Goal: Task Accomplishment & Management: Complete application form

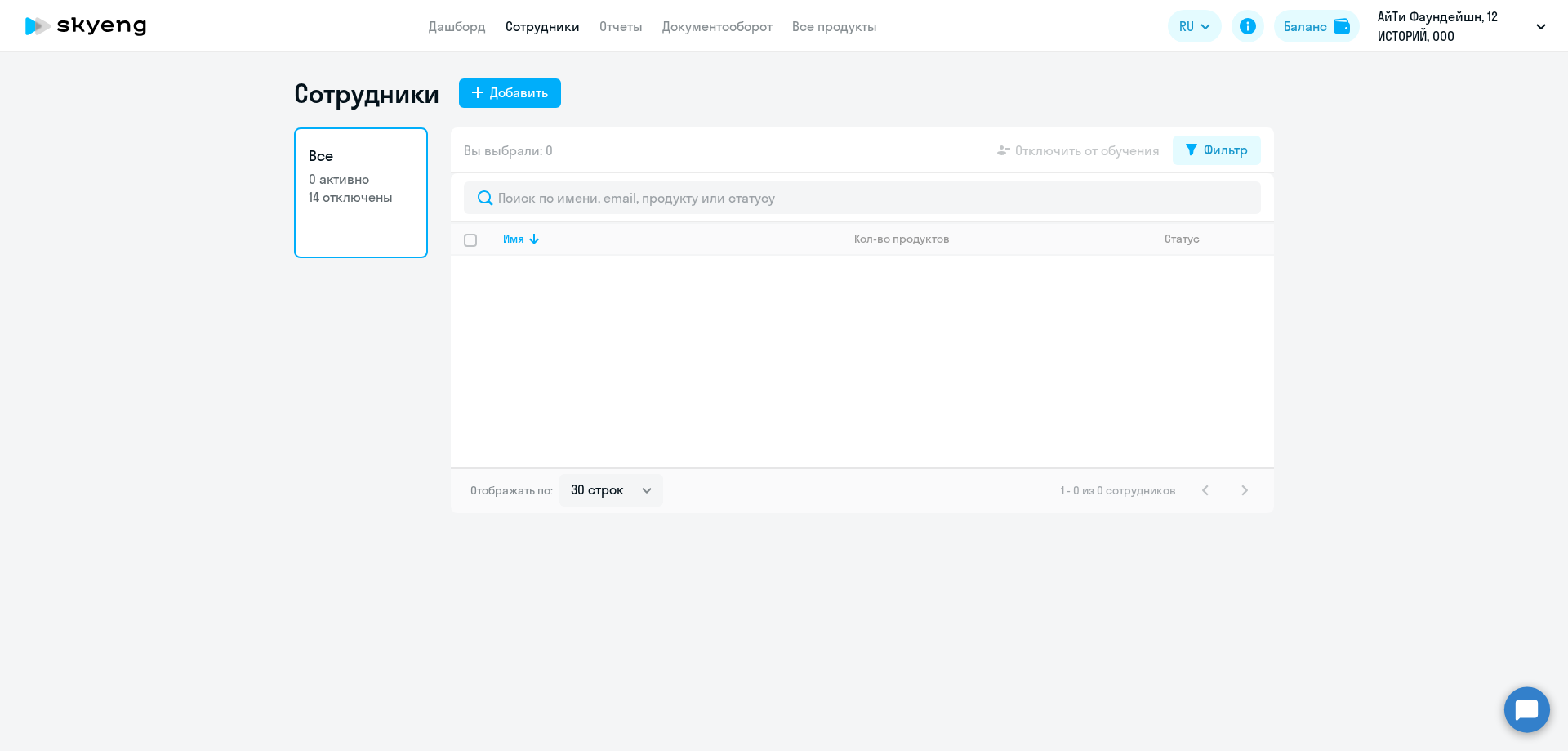
select select "30"
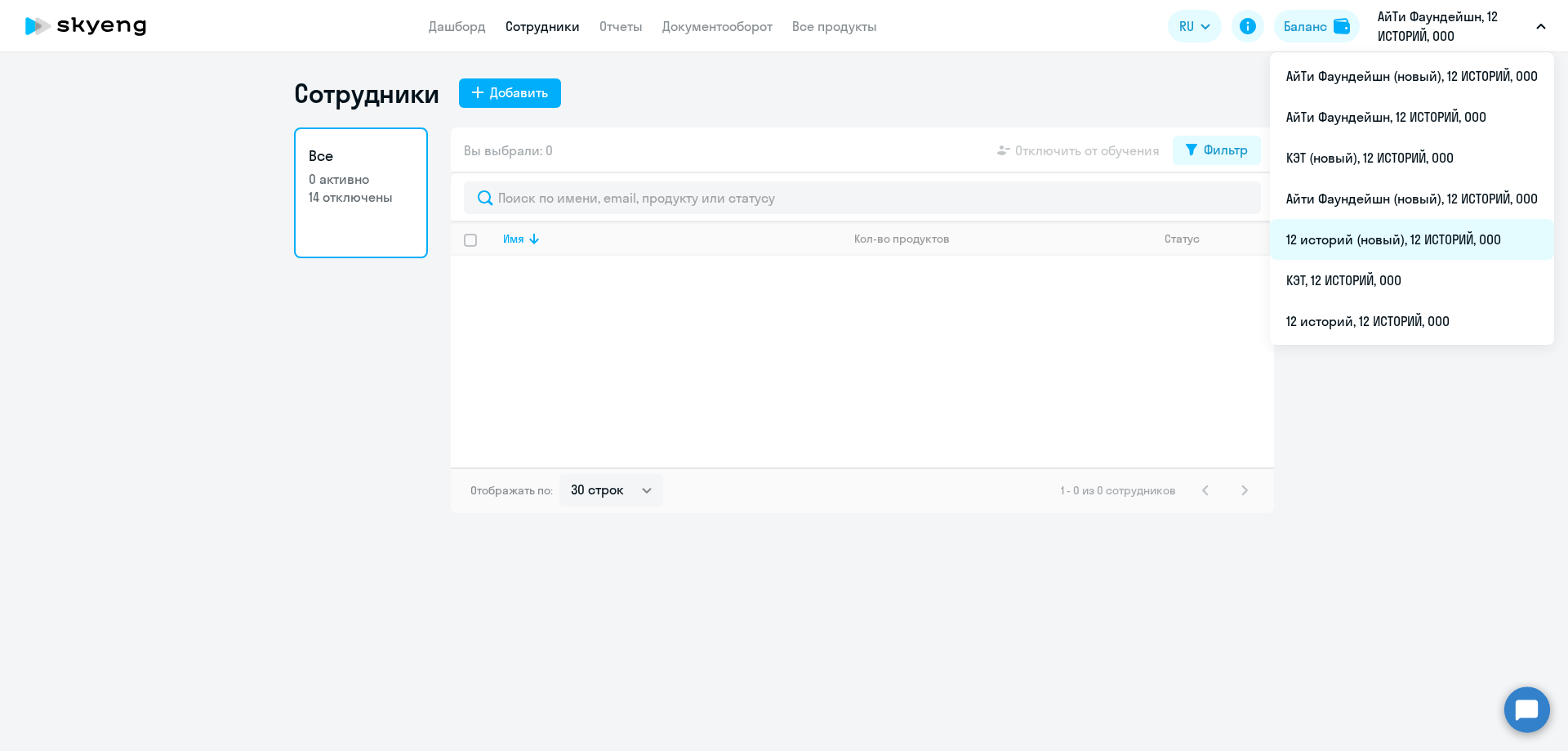
click at [1363, 239] on li "12 историй (новый), 12 ИСТОРИЙ, ООО" at bounding box center [1412, 238] width 284 height 41
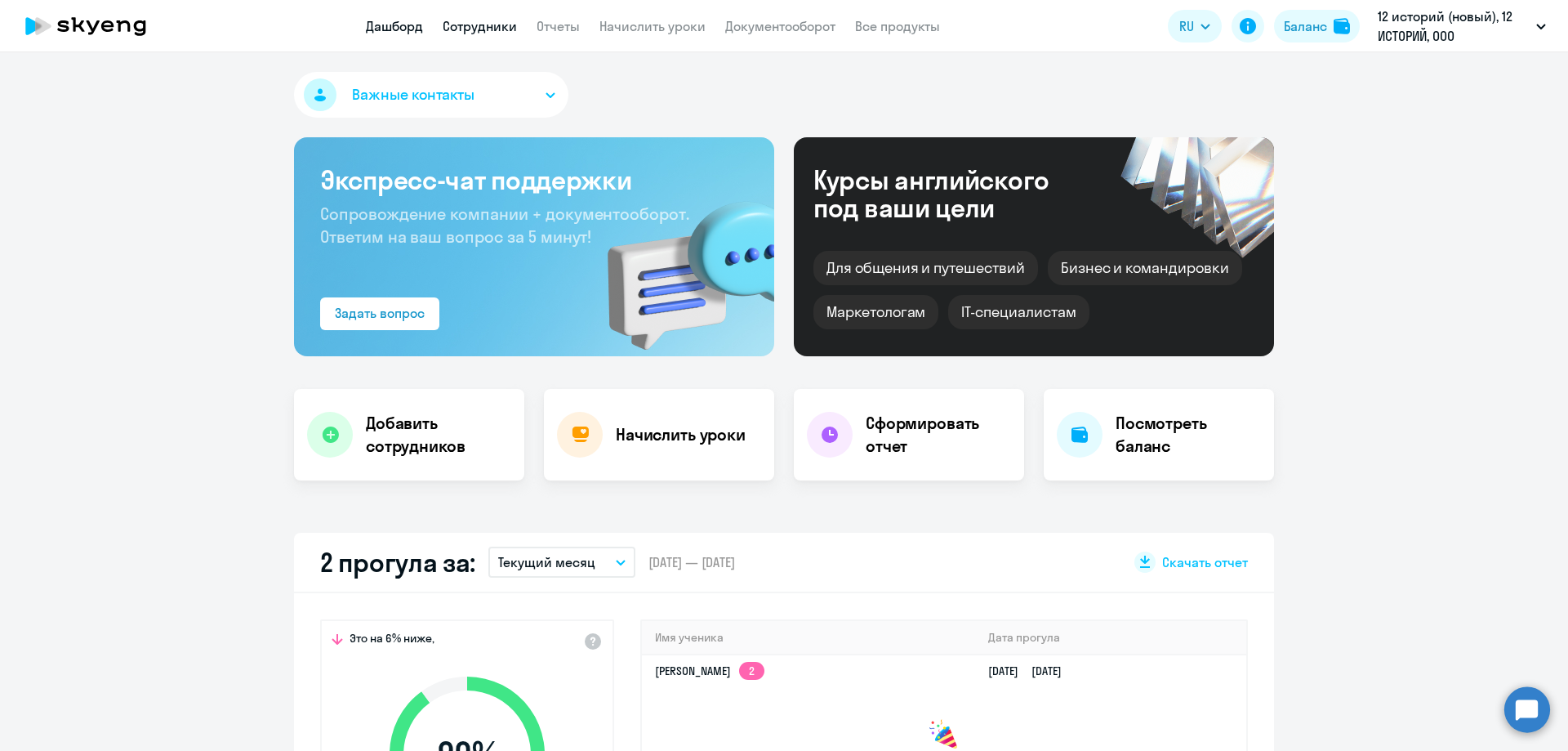
click at [500, 25] on link "Сотрудники" at bounding box center [480, 26] width 74 height 16
select select "30"
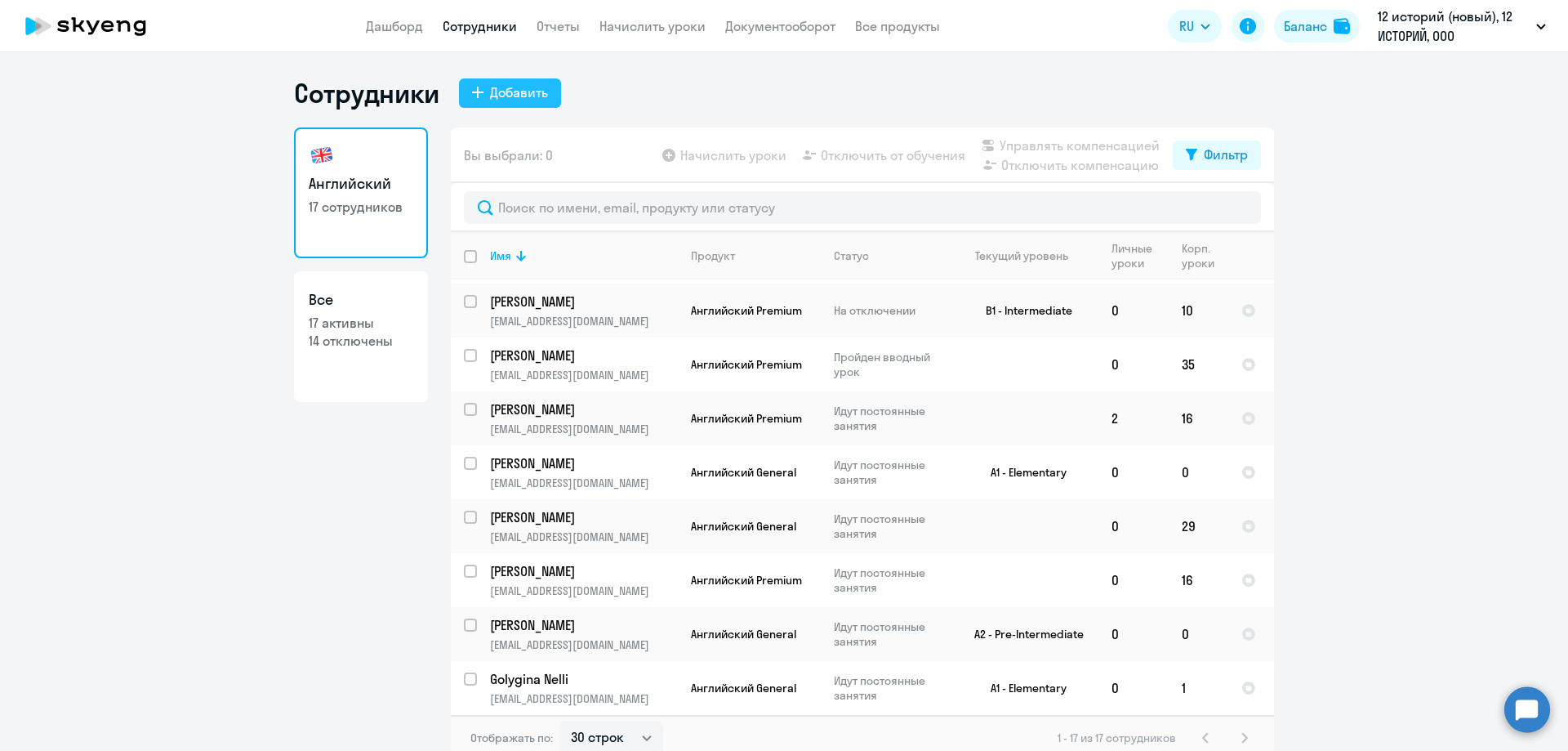
click at [520, 89] on div "Добавить" at bounding box center [518, 92] width 58 height 20
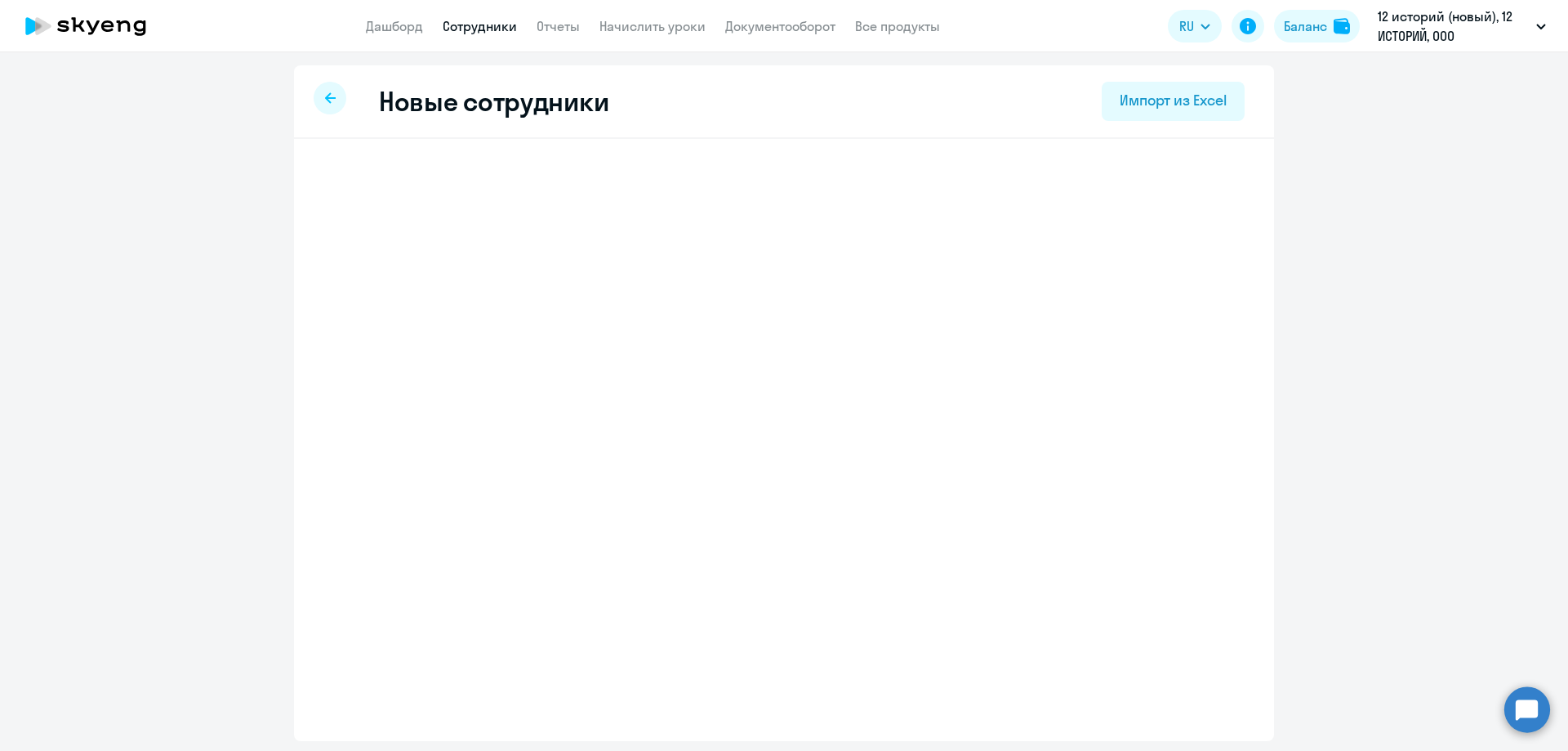
select select "english_adult_not_native_speaker"
select select "3"
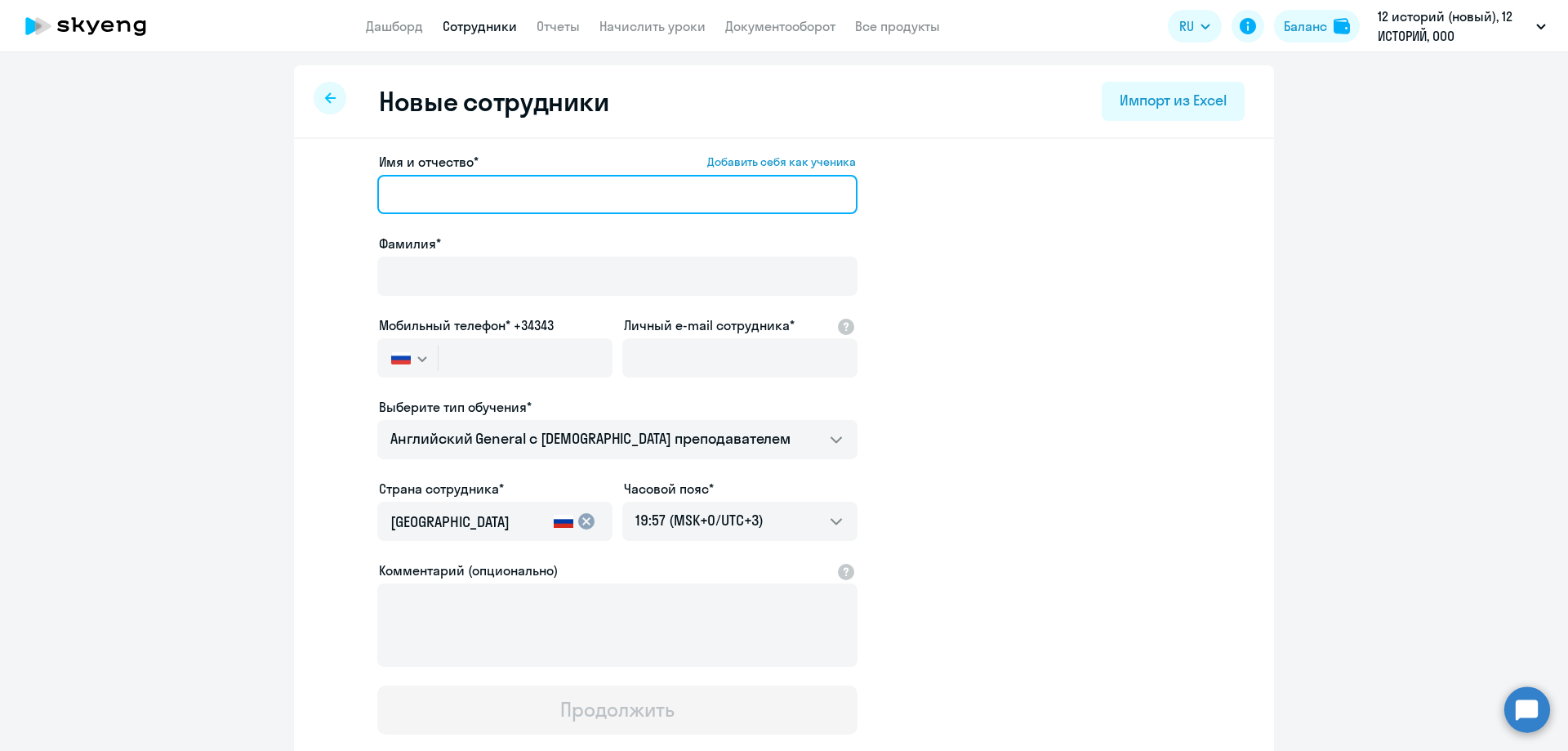
click at [430, 182] on input "Имя и отчество* Добавить себя как ученика" at bounding box center [617, 194] width 480 height 39
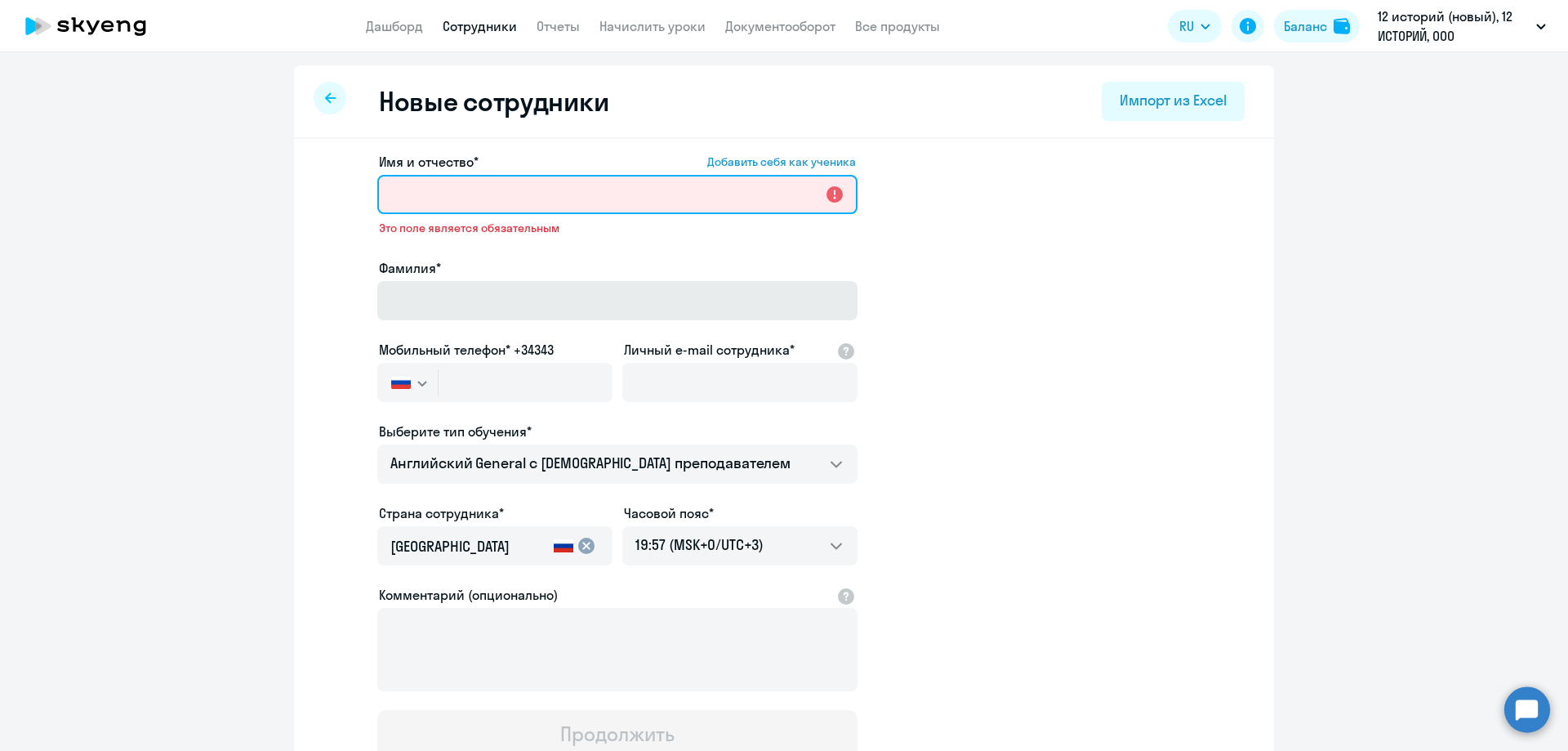
paste input "[PERSON_NAME]"
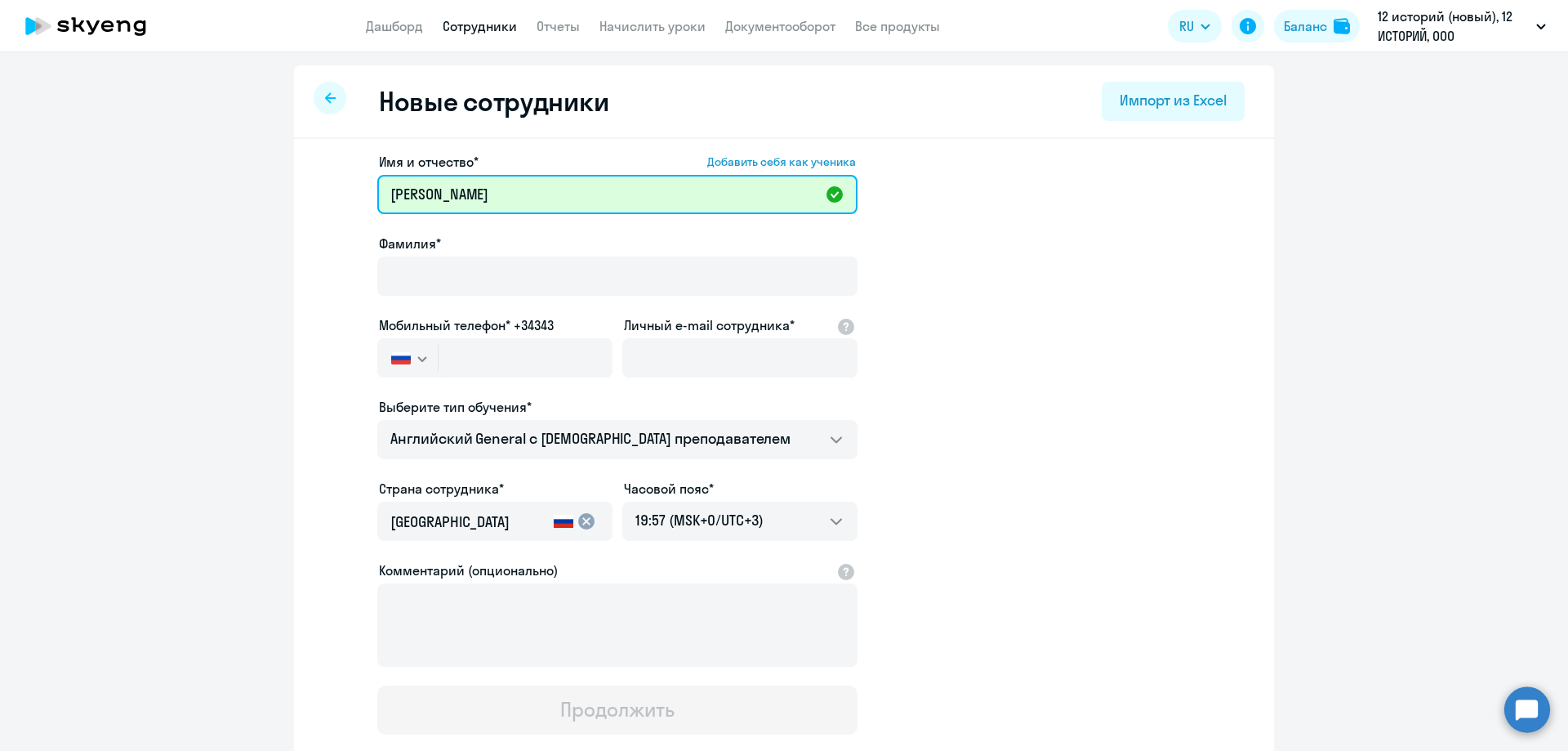
drag, startPoint x: 462, startPoint y: 196, endPoint x: 376, endPoint y: 208, distance: 86.8
click at [377, 208] on input "[PERSON_NAME]" at bounding box center [617, 194] width 480 height 39
type input "[PERSON_NAME]"
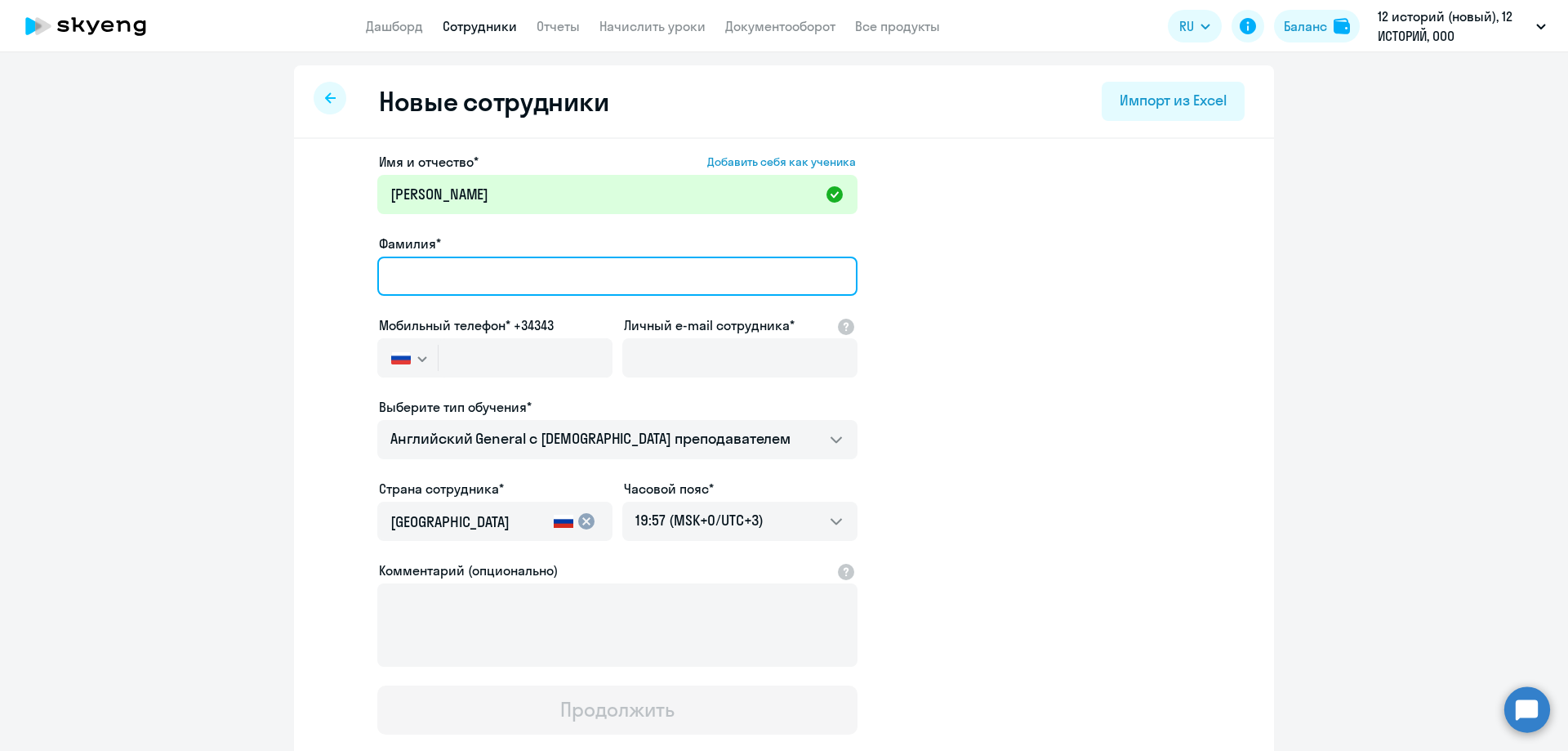
click at [402, 270] on input "Фамилия*" at bounding box center [617, 275] width 480 height 39
paste input "[PERSON_NAME]"
type input "[PERSON_NAME]"
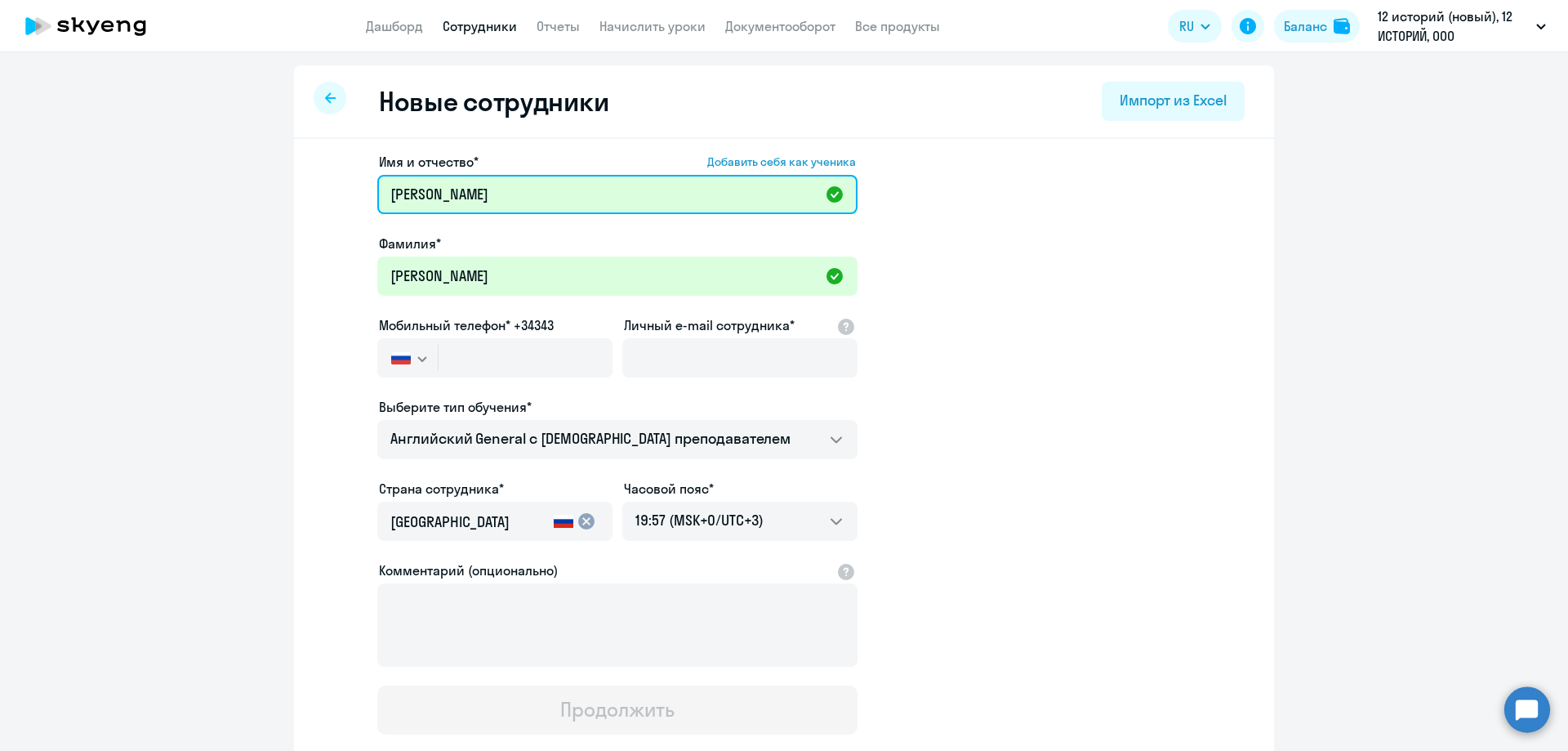
drag, startPoint x: 458, startPoint y: 195, endPoint x: 374, endPoint y: 195, distance: 84.0
click at [377, 195] on input "[PERSON_NAME]" at bounding box center [617, 194] width 480 height 39
type input "[PERSON_NAME]"
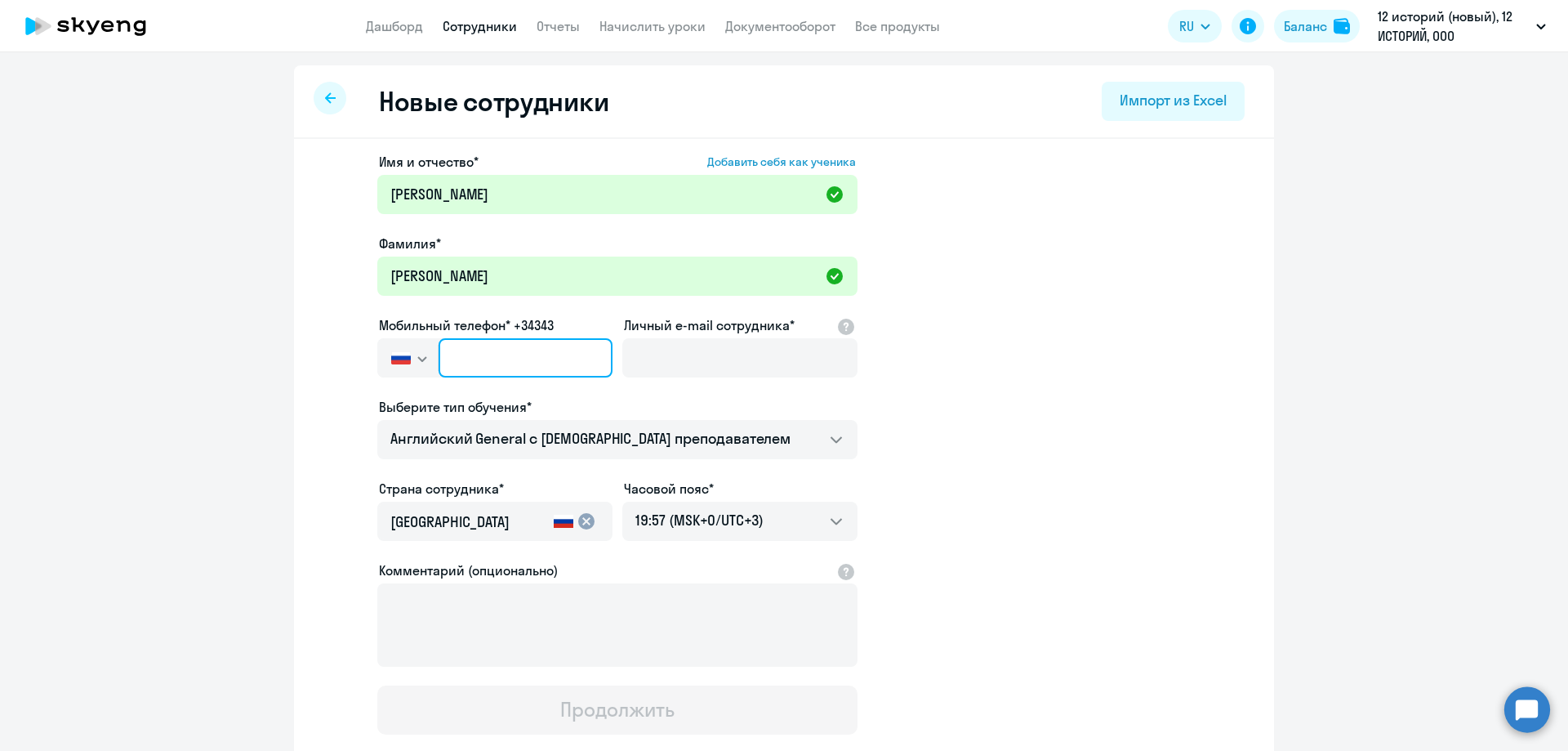
click at [487, 350] on input "text" at bounding box center [525, 357] width 174 height 39
paste input "[PHONE_NUMBER]"
type input "[PHONE_NUMBER]"
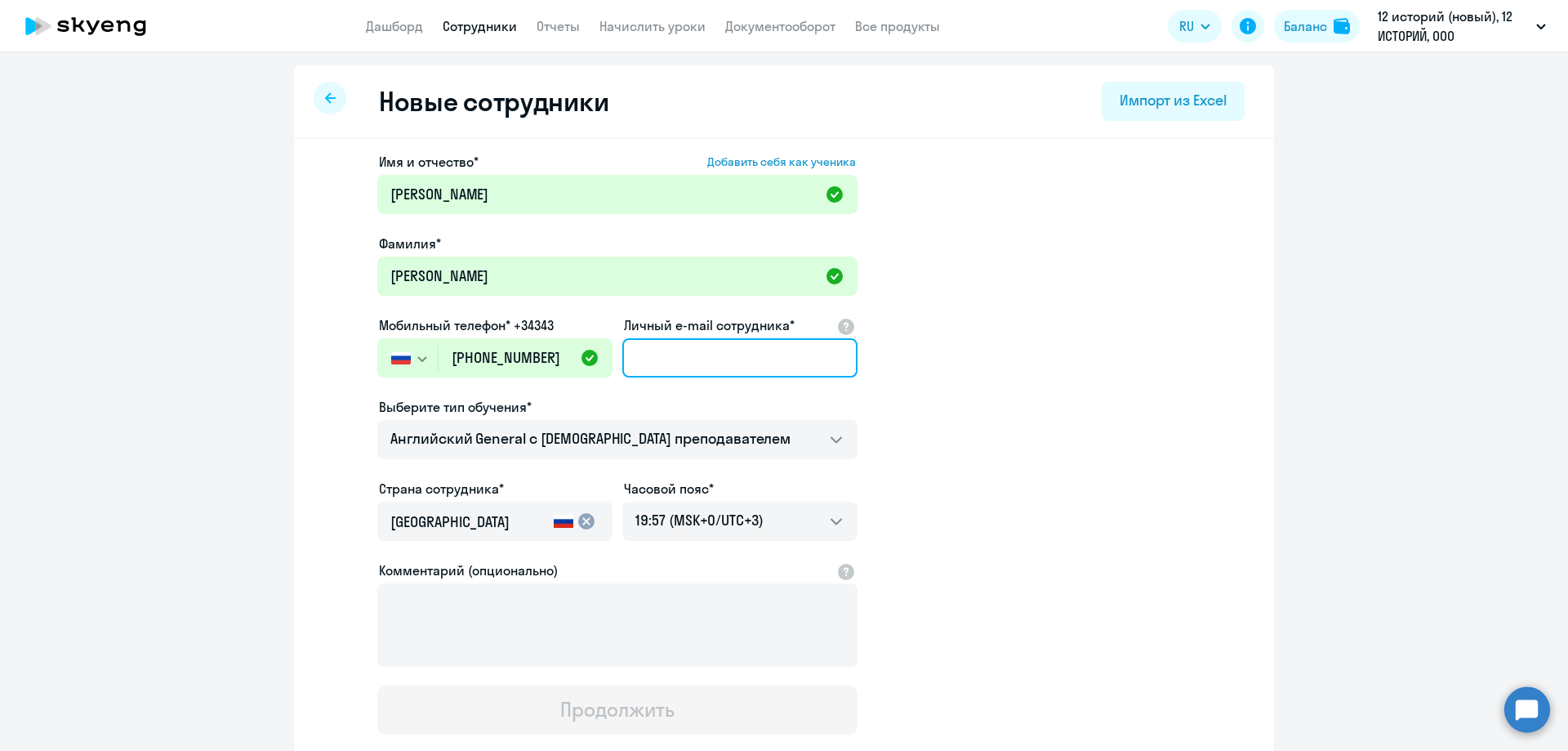
click at [709, 343] on input "Личный e-mail сотрудника*" at bounding box center [740, 357] width 235 height 39
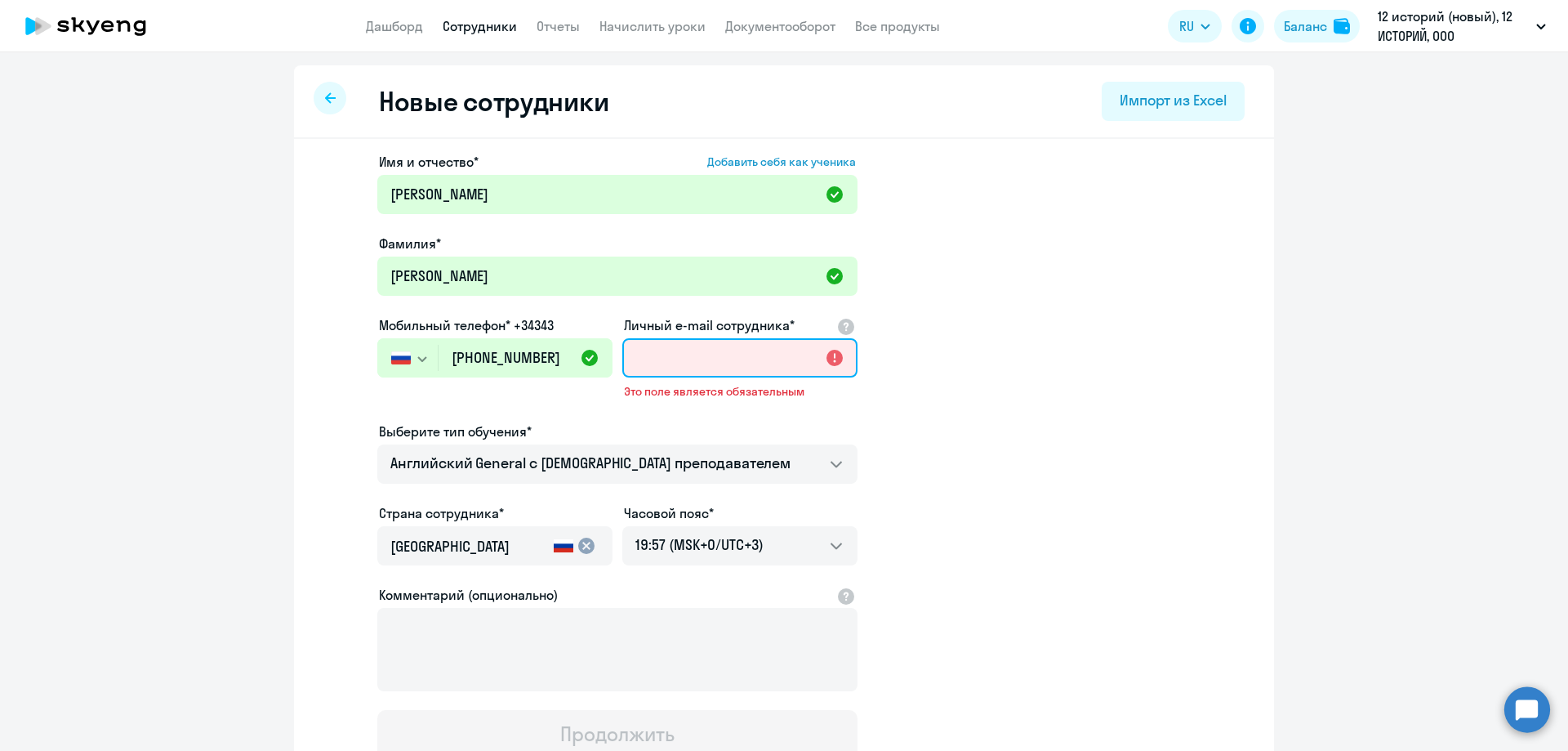
paste input "[EMAIL_ADDRESS][DOMAIN_NAME]"
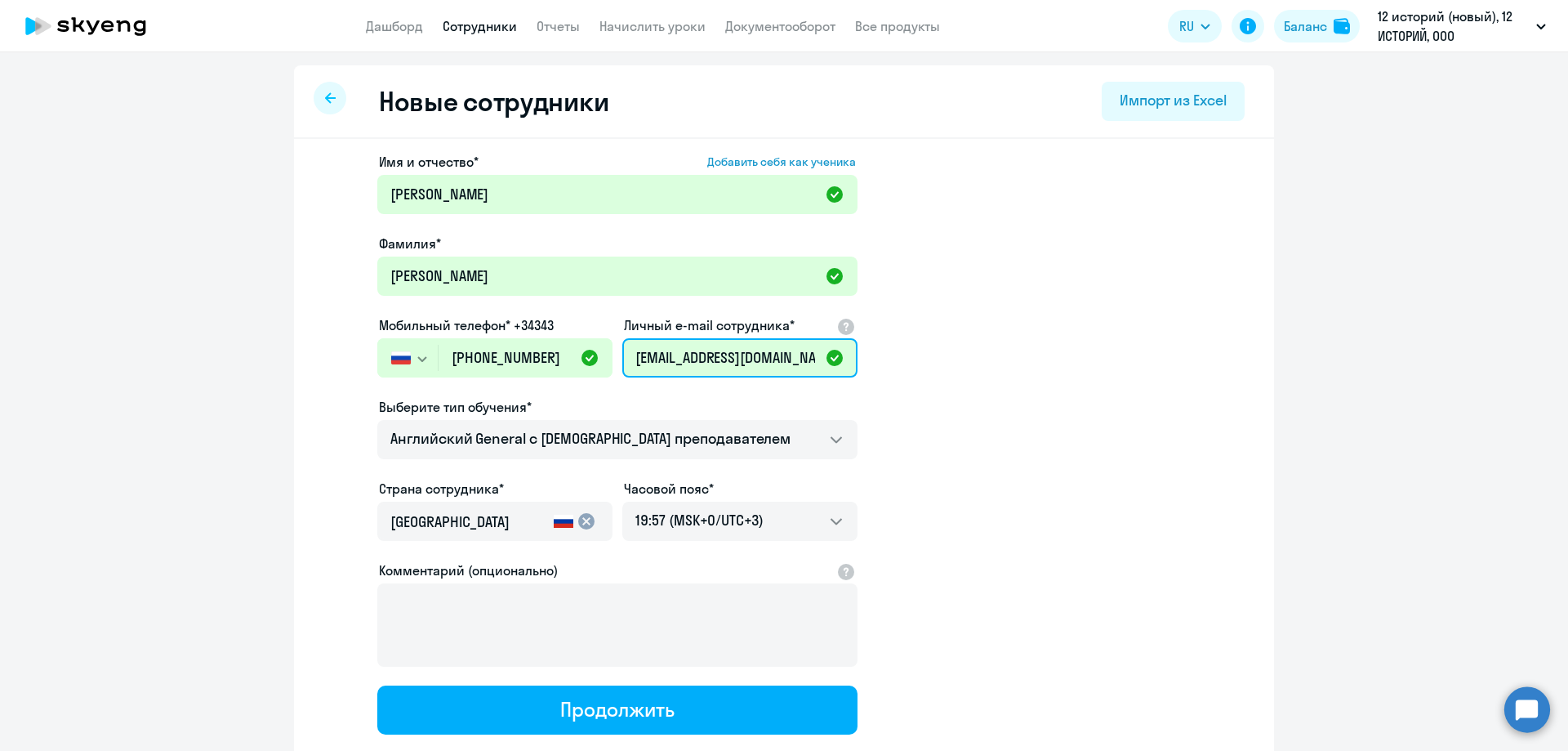
scroll to position [0, 1]
type input "[EMAIL_ADDRESS][DOMAIN_NAME]"
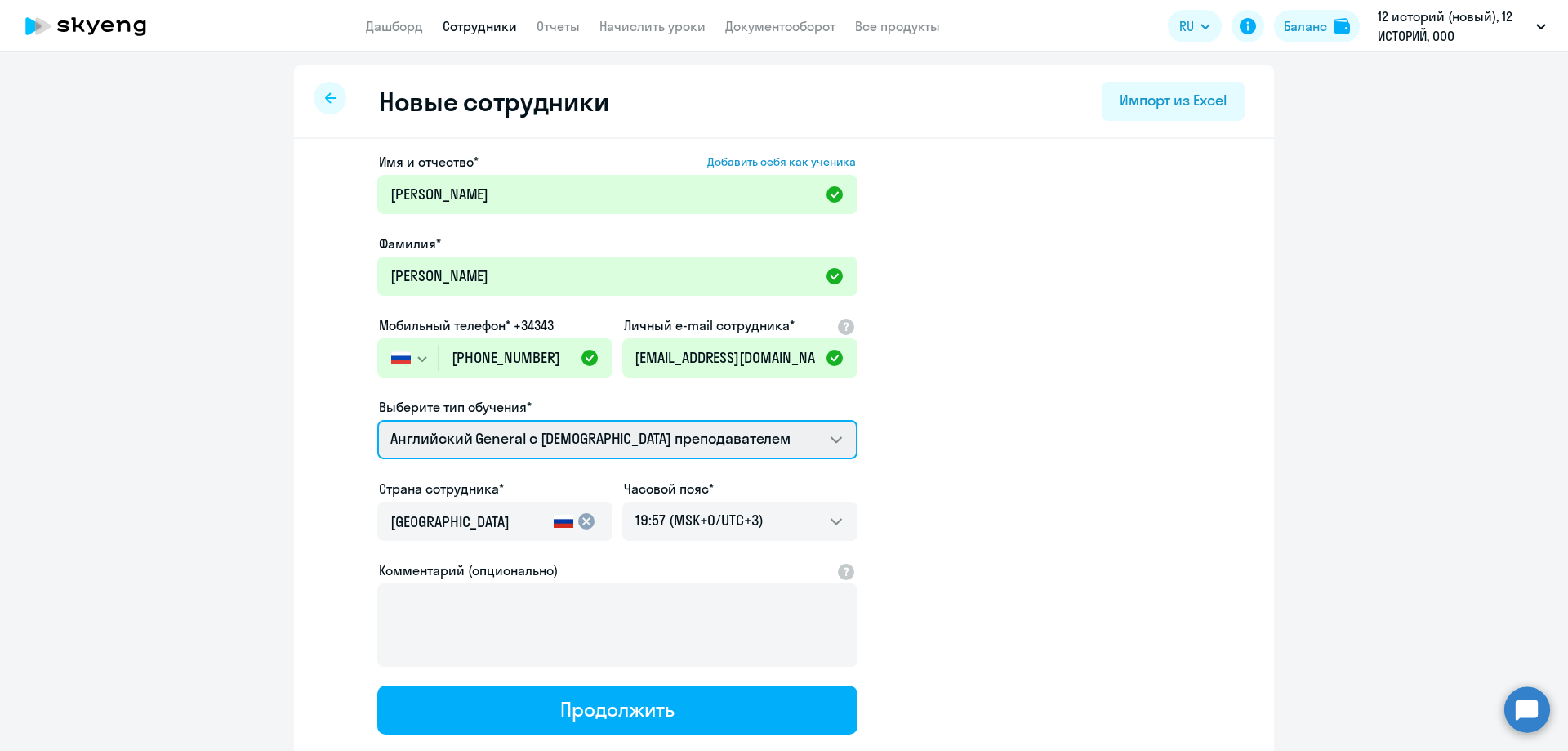
scroll to position [0, 0]
click at [480, 444] on select "Премиум [DEMOGRAPHIC_DATA] с русскоговорящим преподавателем Английский General …" at bounding box center [617, 439] width 480 height 39
select select "english_adult_not_native_speaker_premium"
click at [377, 420] on select "Премиум [DEMOGRAPHIC_DATA] с русскоговорящим преподавателем Английский General …" at bounding box center [617, 439] width 480 height 39
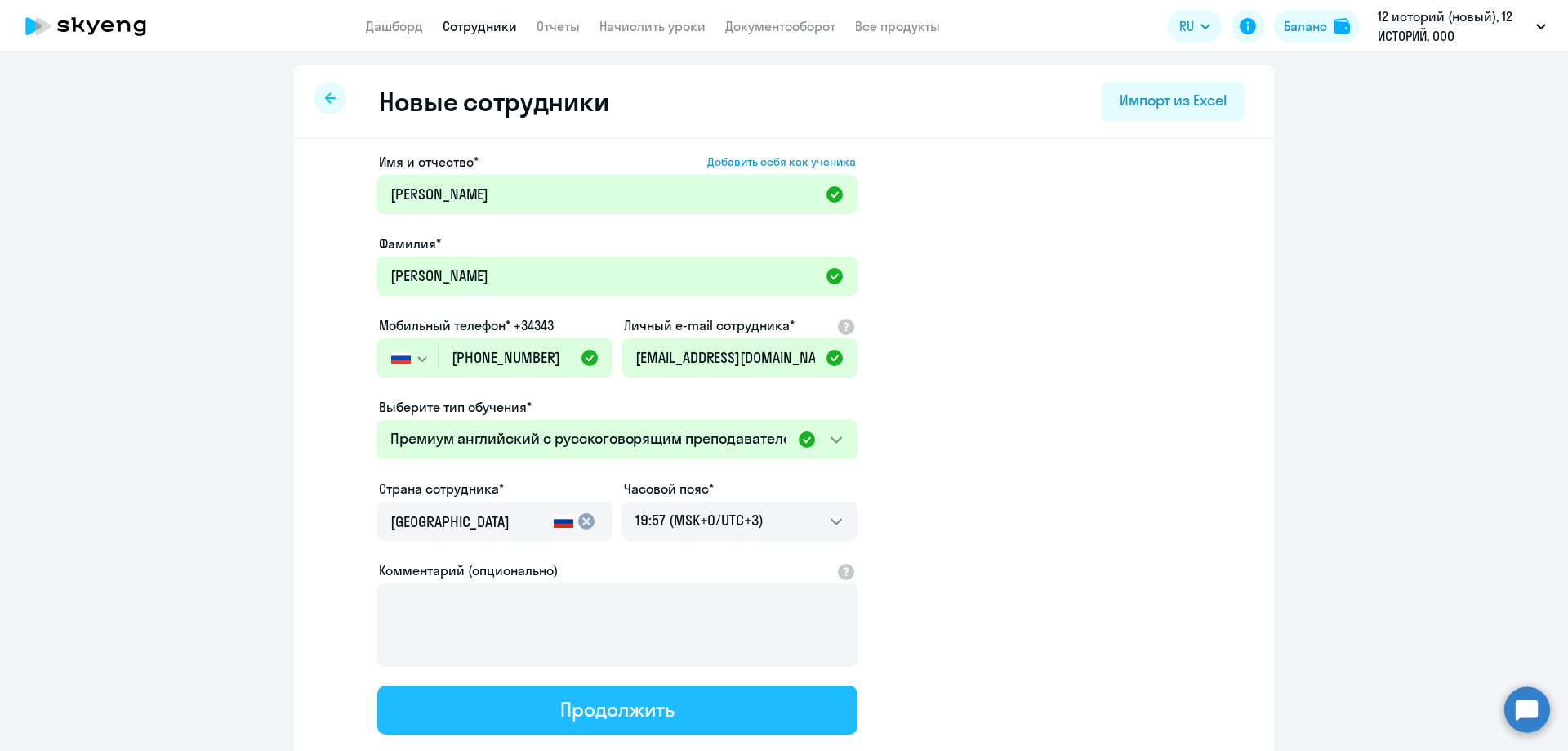
click at [595, 707] on div "Продолжить" at bounding box center [617, 709] width 113 height 26
select select "english_adult_not_native_speaker_premium"
select select "3"
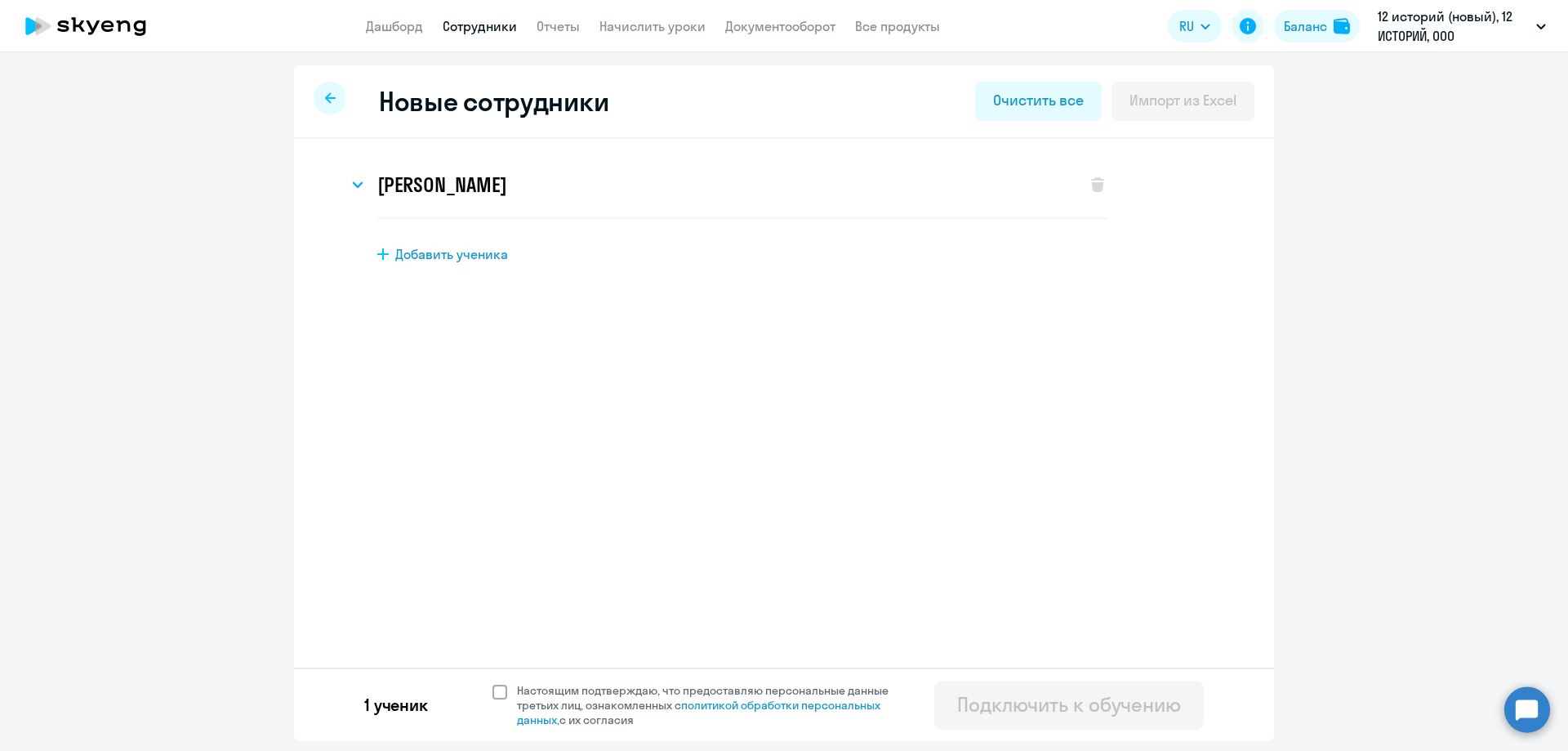
drag, startPoint x: 499, startPoint y: 696, endPoint x: 507, endPoint y: 696, distance: 8.0
click at [499, 696] on span at bounding box center [499, 691] width 15 height 15
click at [493, 682] on input "Настоящим подтверждаю, что предоставляю персональные данные третьих лиц, ознако…" at bounding box center [492, 682] width 1 height 1
checkbox input "true"
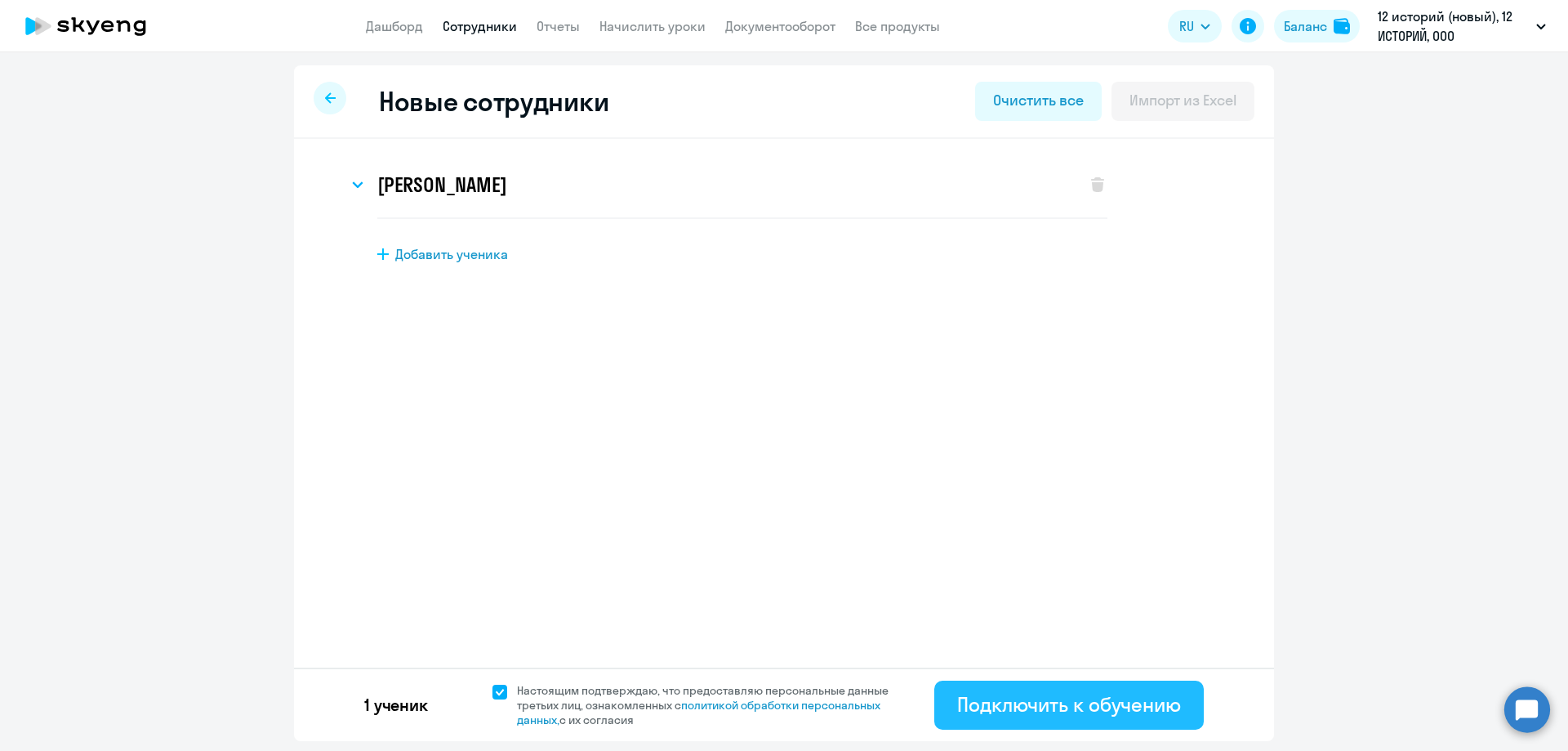
click at [1070, 704] on div "Подключить к обучению" at bounding box center [1069, 704] width 223 height 26
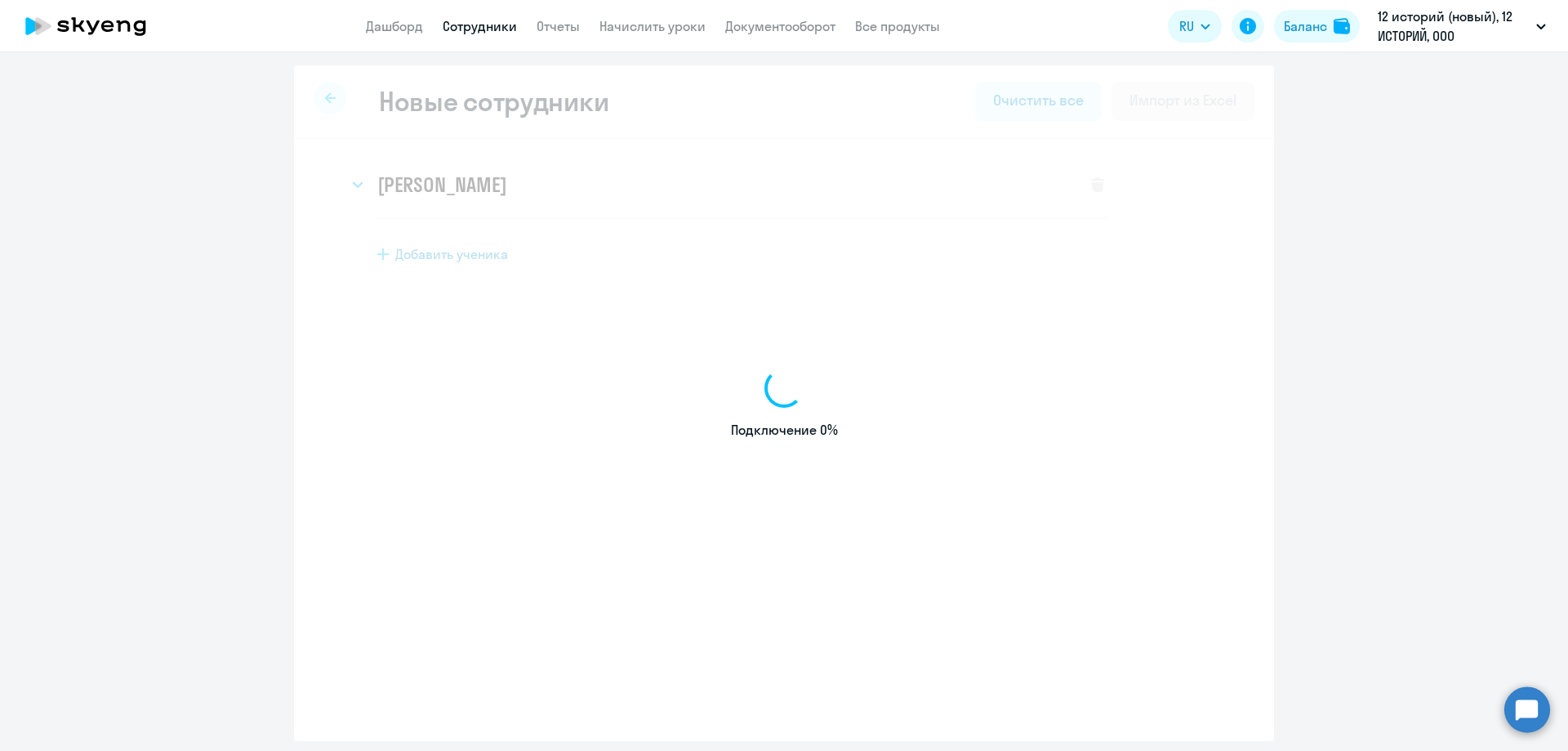
select select "english_adult_not_native_speaker"
select select "3"
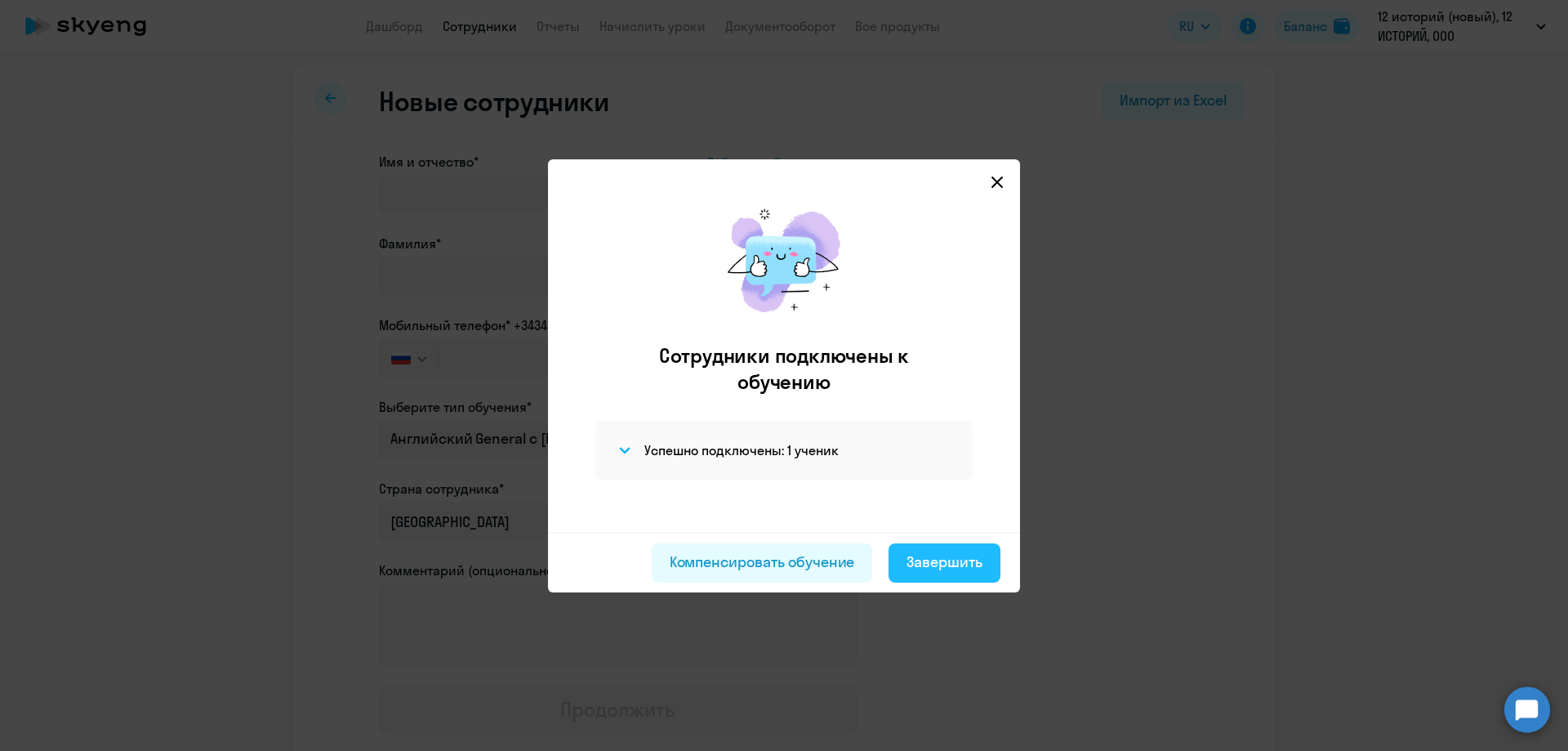
click at [940, 565] on div "Завершить" at bounding box center [944, 561] width 75 height 21
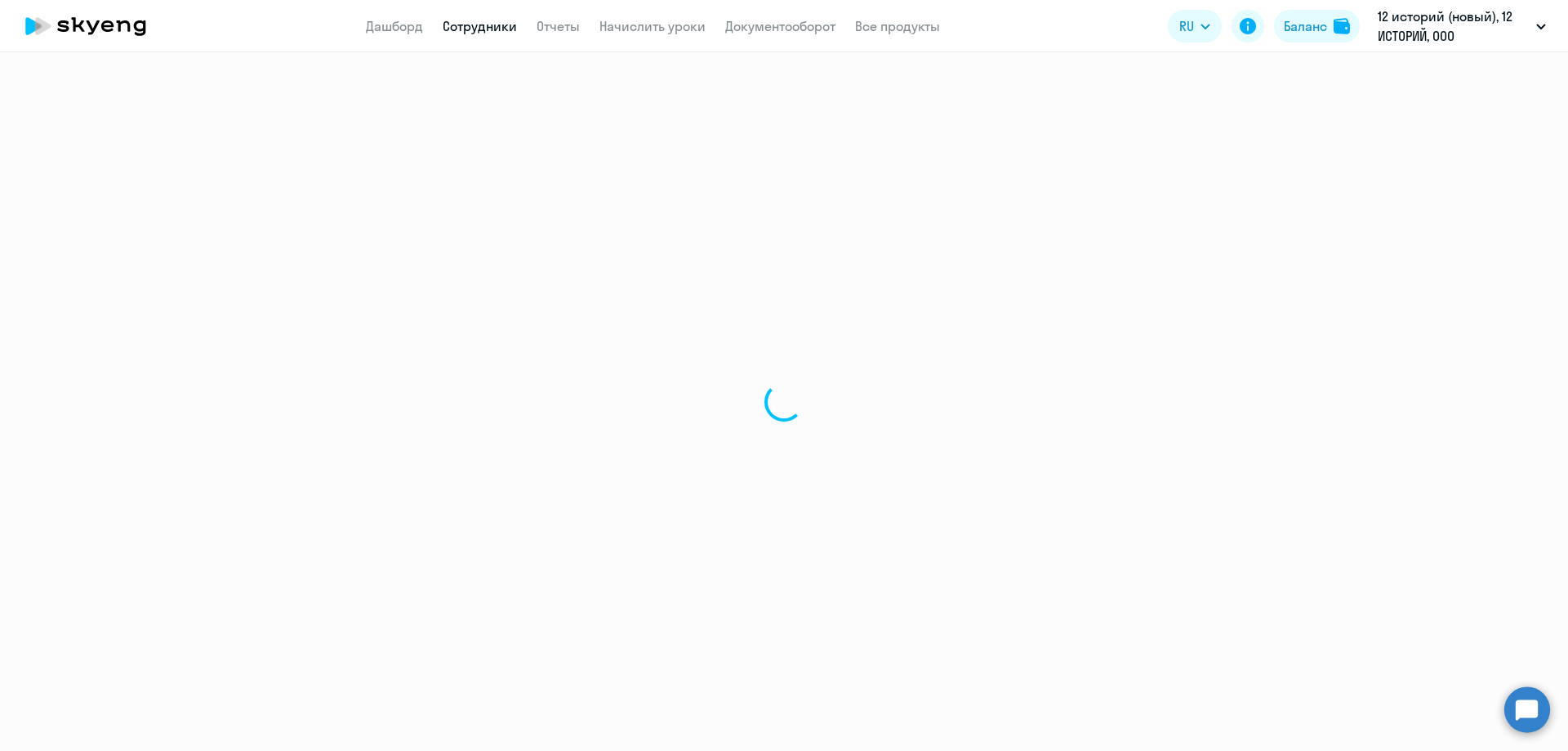
select select "30"
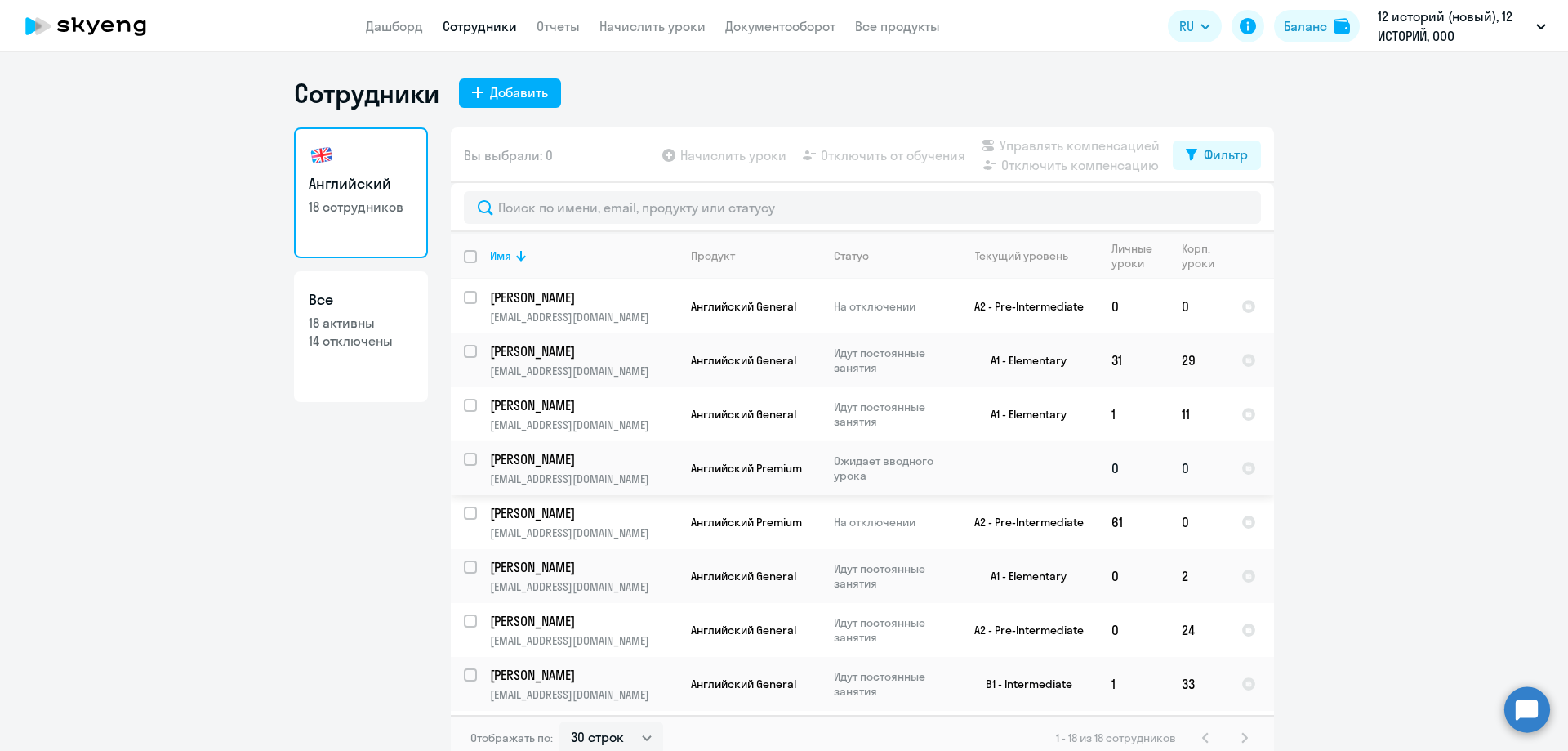
click at [617, 470] on td "[PERSON_NAME] [PERSON_NAME][EMAIL_ADDRESS][DOMAIN_NAME]" at bounding box center [577, 468] width 201 height 54
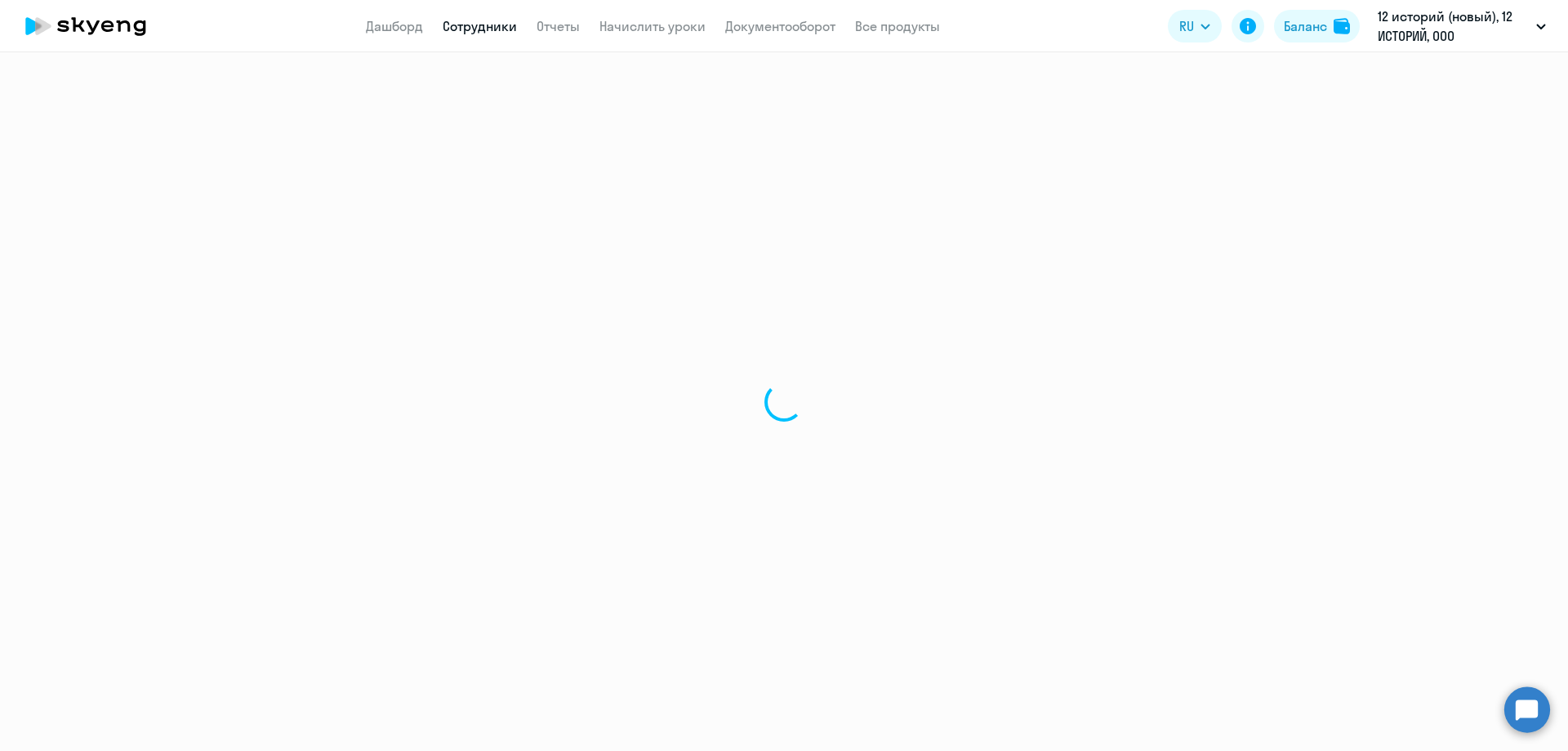
select select "english"
